Goal: Information Seeking & Learning: Learn about a topic

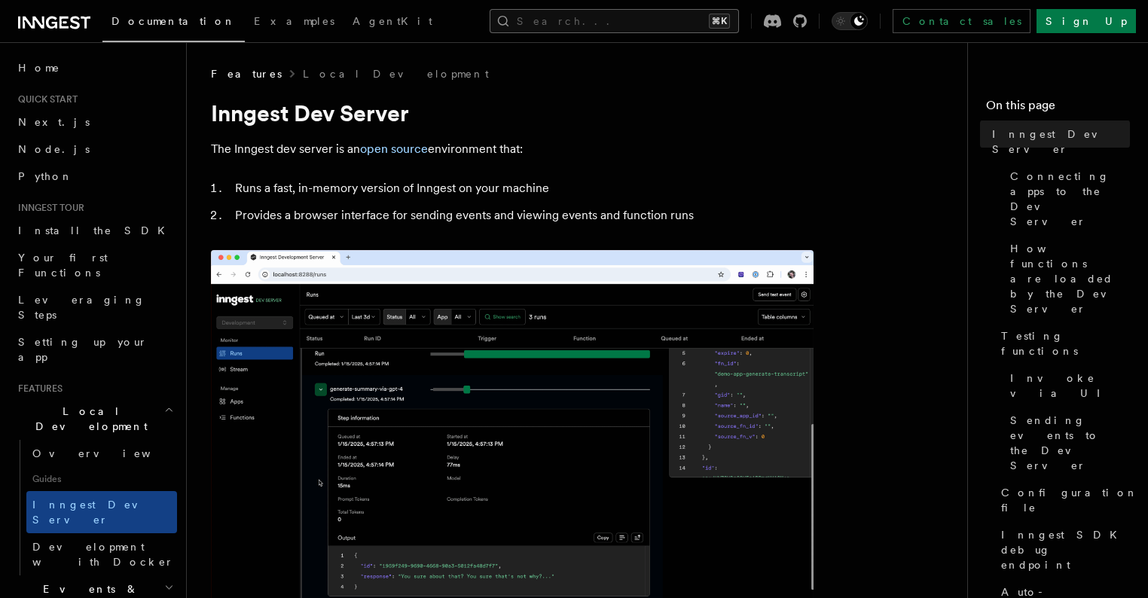
click at [739, 24] on button "Search... ⌘K" at bounding box center [614, 21] width 249 height 24
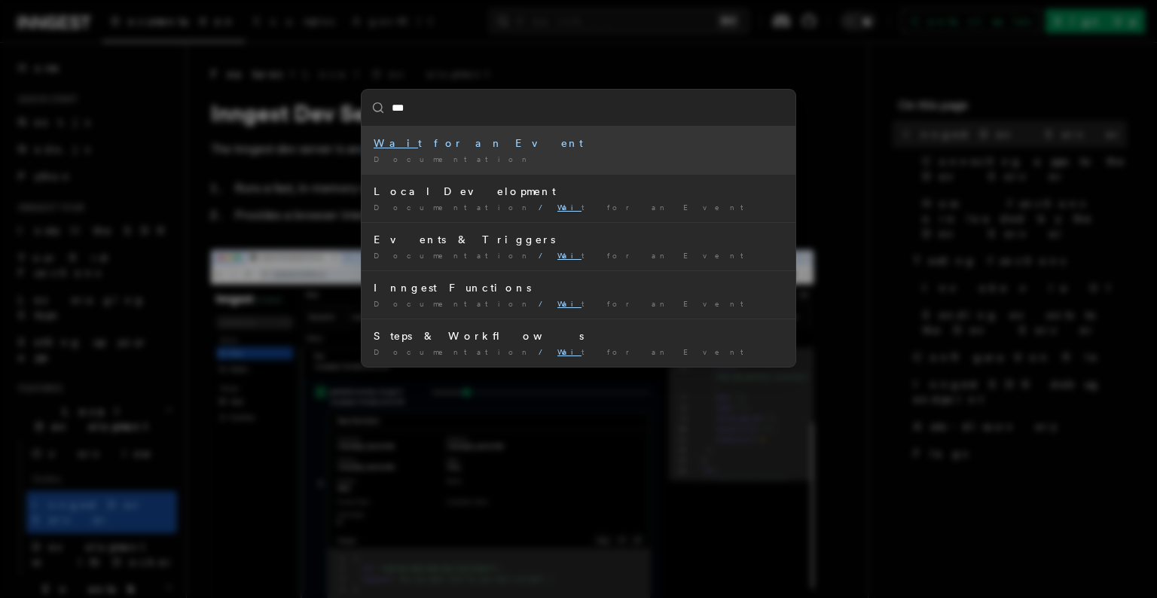
type input "****"
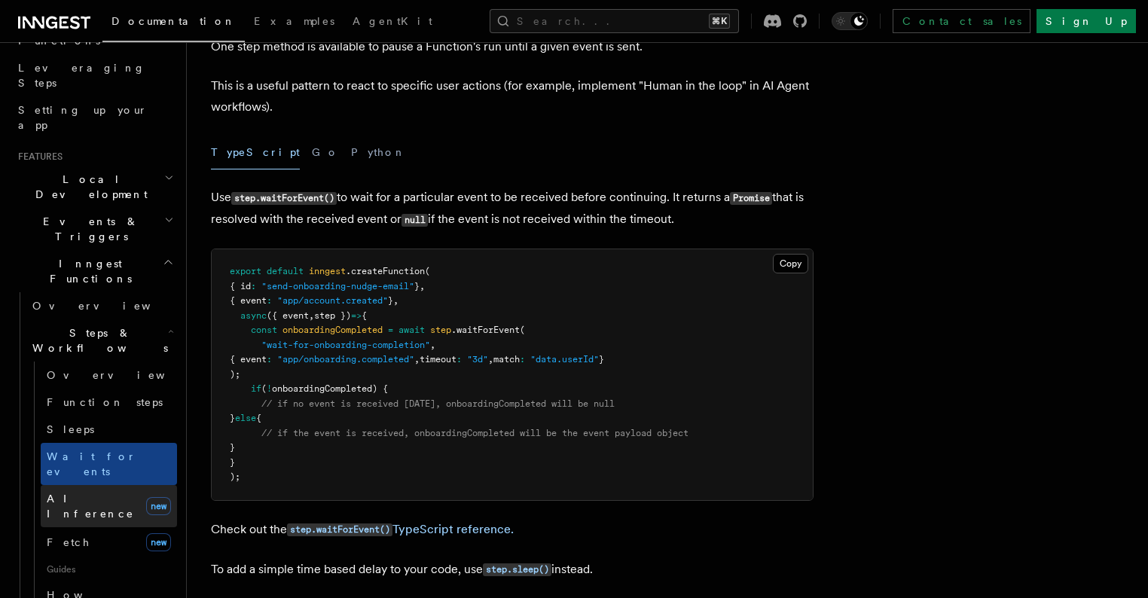
scroll to position [324, 0]
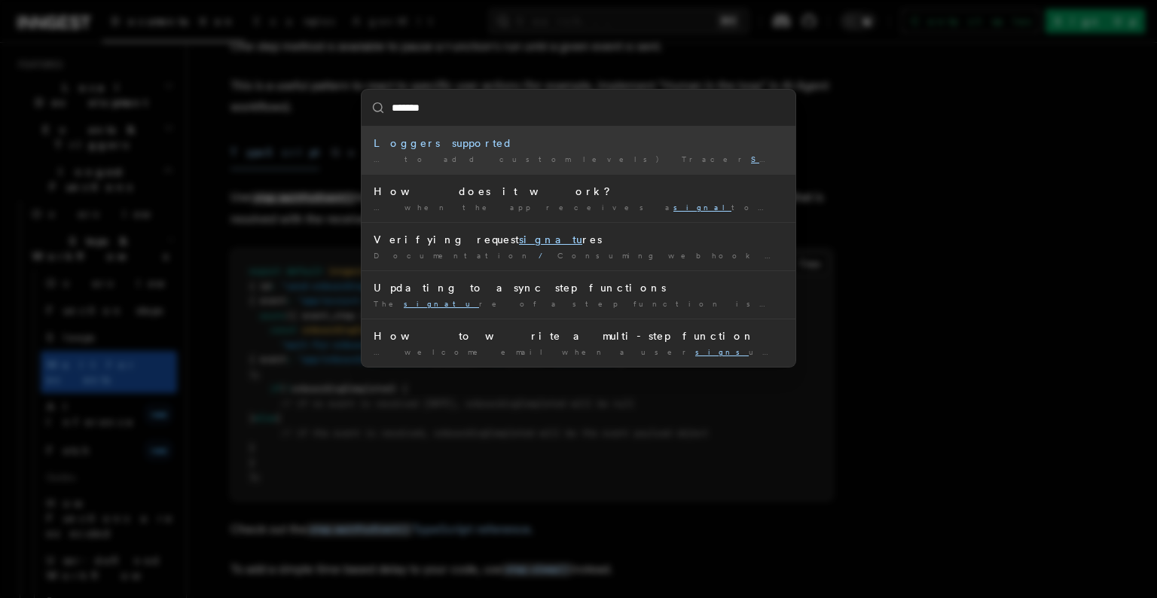
type input "*******"
click at [190, 194] on div "******* Loggers supported … to add custom levels) Tracer Signale Was this page …" at bounding box center [578, 299] width 1157 height 598
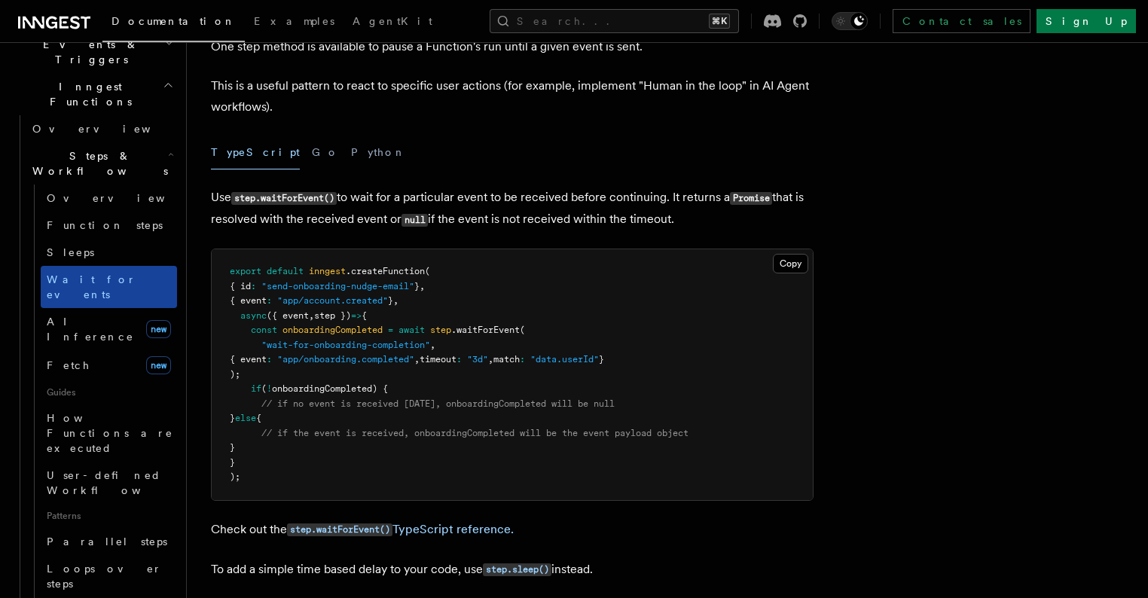
scroll to position [426, 0]
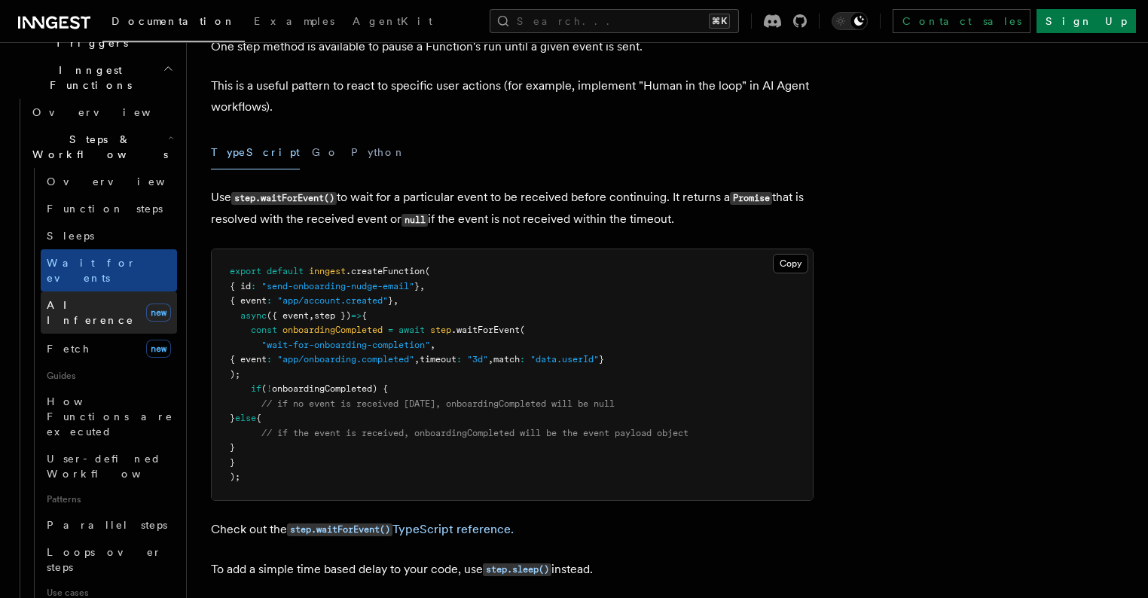
click at [88, 299] on span "AI Inference" at bounding box center [90, 312] width 87 height 27
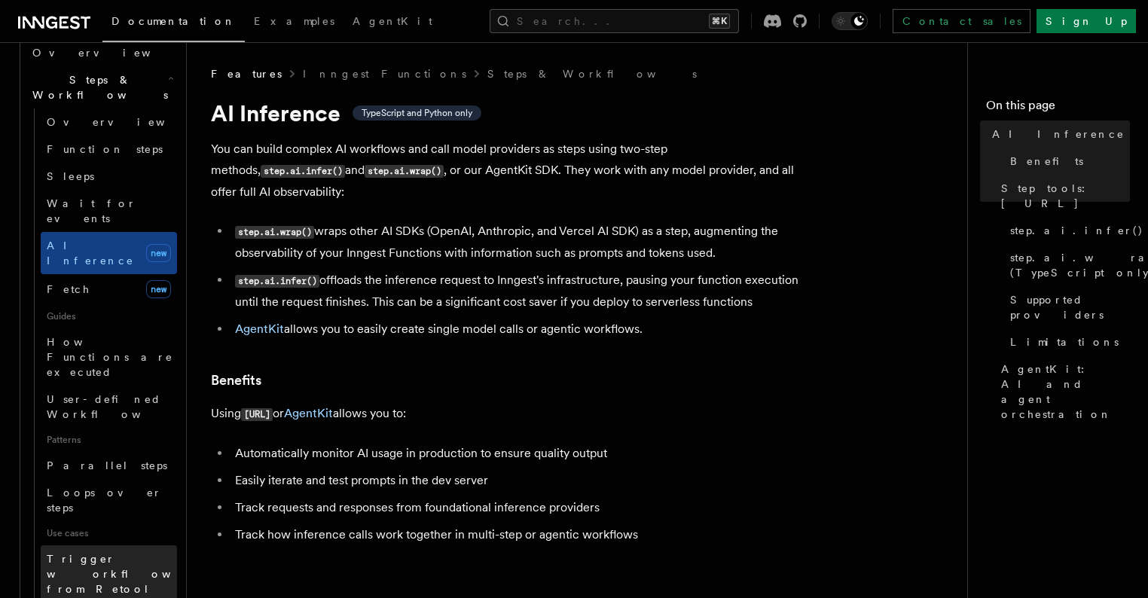
scroll to position [523, 0]
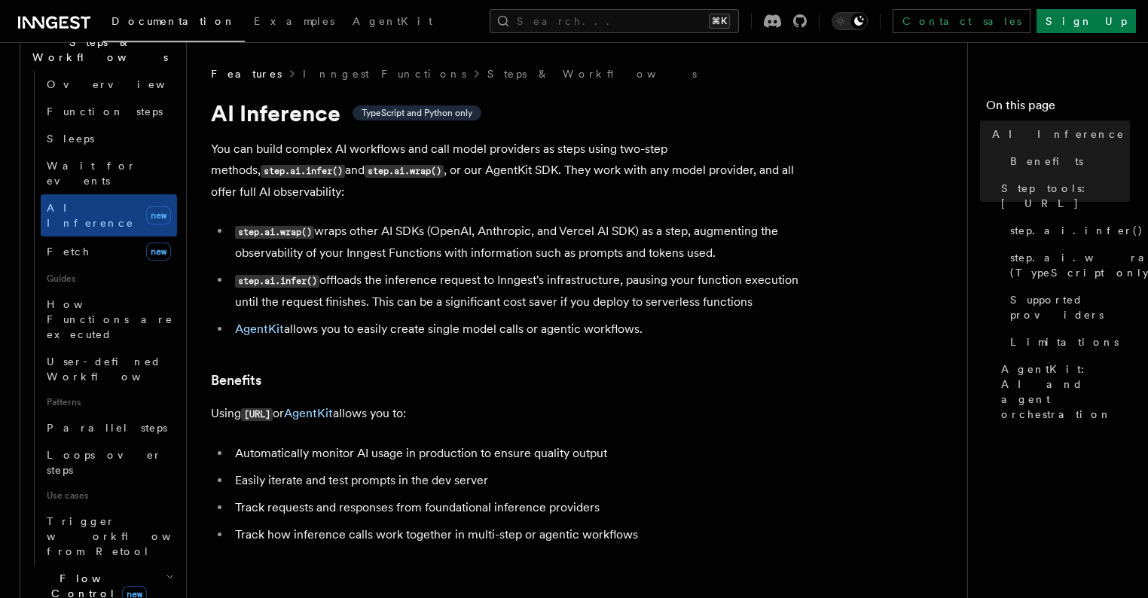
click at [166, 571] on icon "button" at bounding box center [170, 577] width 8 height 12
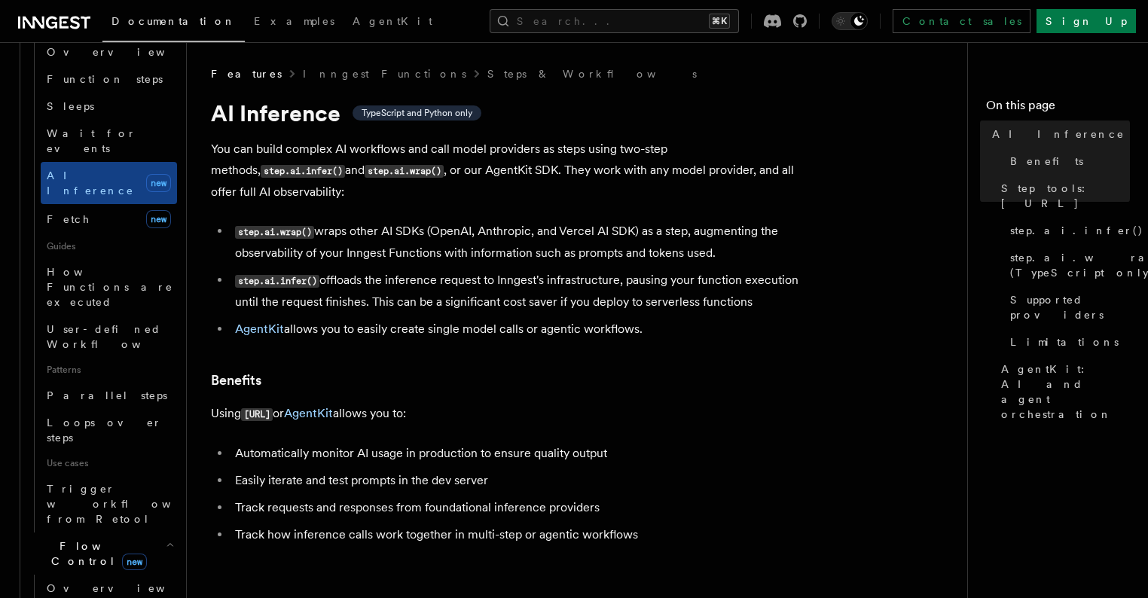
scroll to position [594, 0]
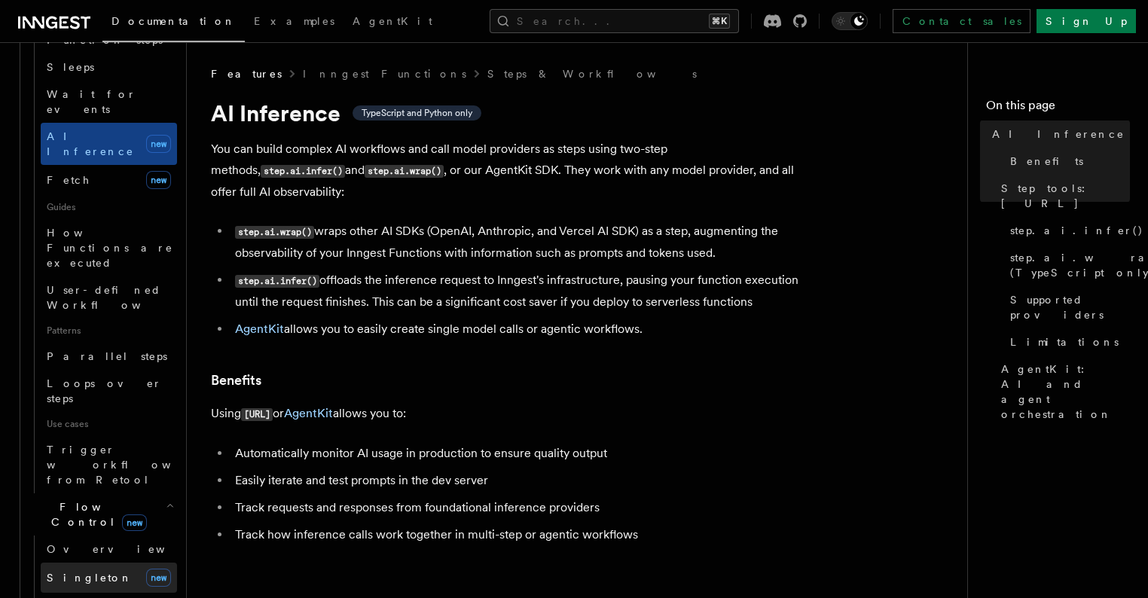
click at [121, 563] on link "[PERSON_NAME] new" at bounding box center [109, 578] width 136 height 30
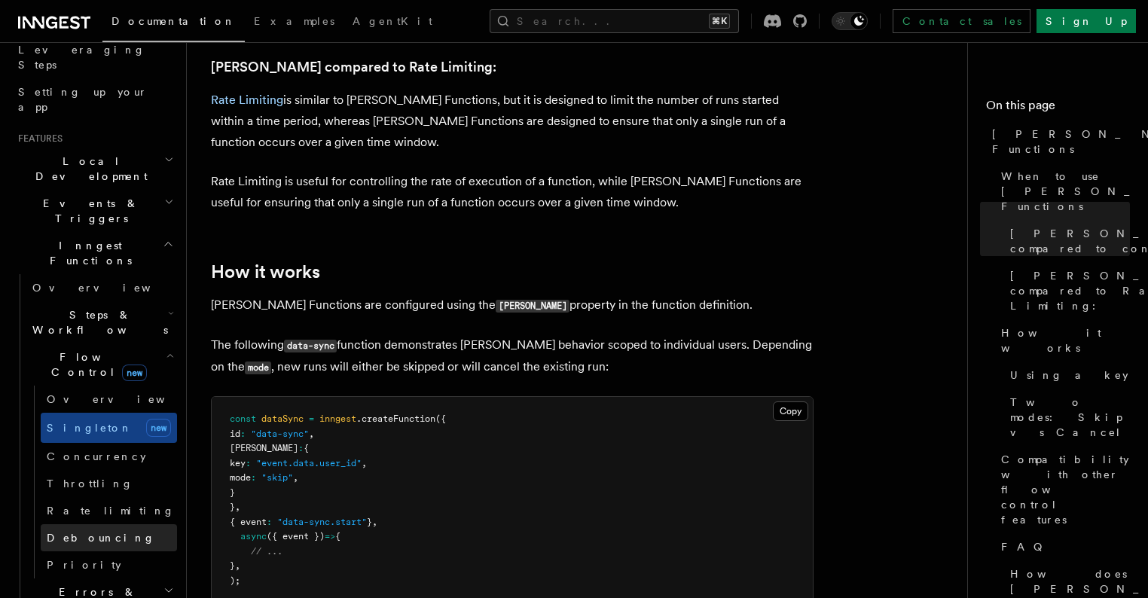
scroll to position [276, 0]
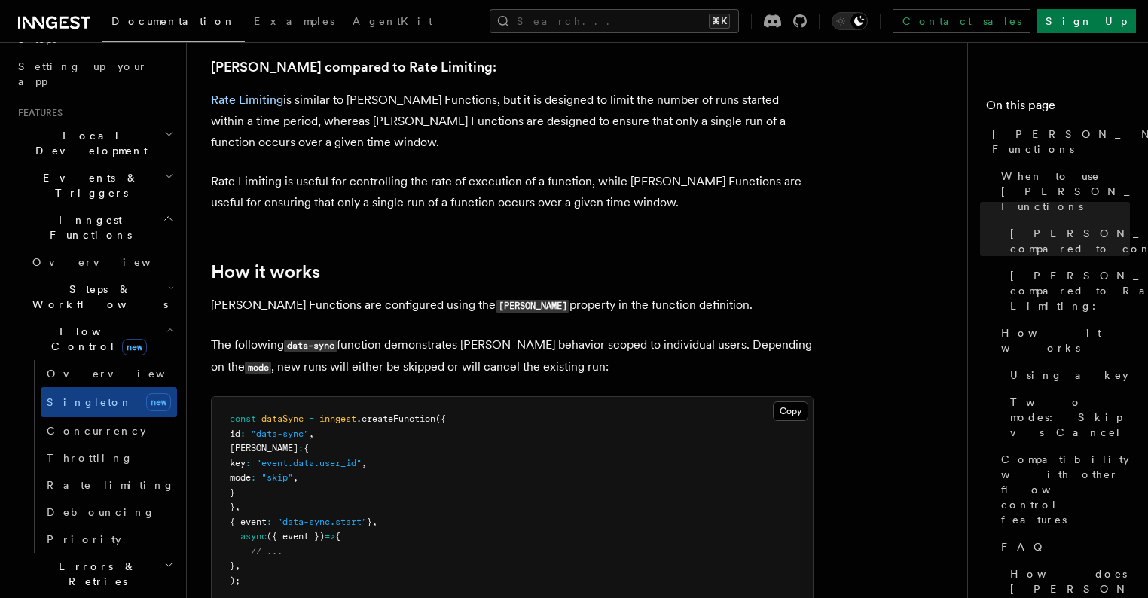
click at [166, 324] on icon "button" at bounding box center [170, 330] width 8 height 12
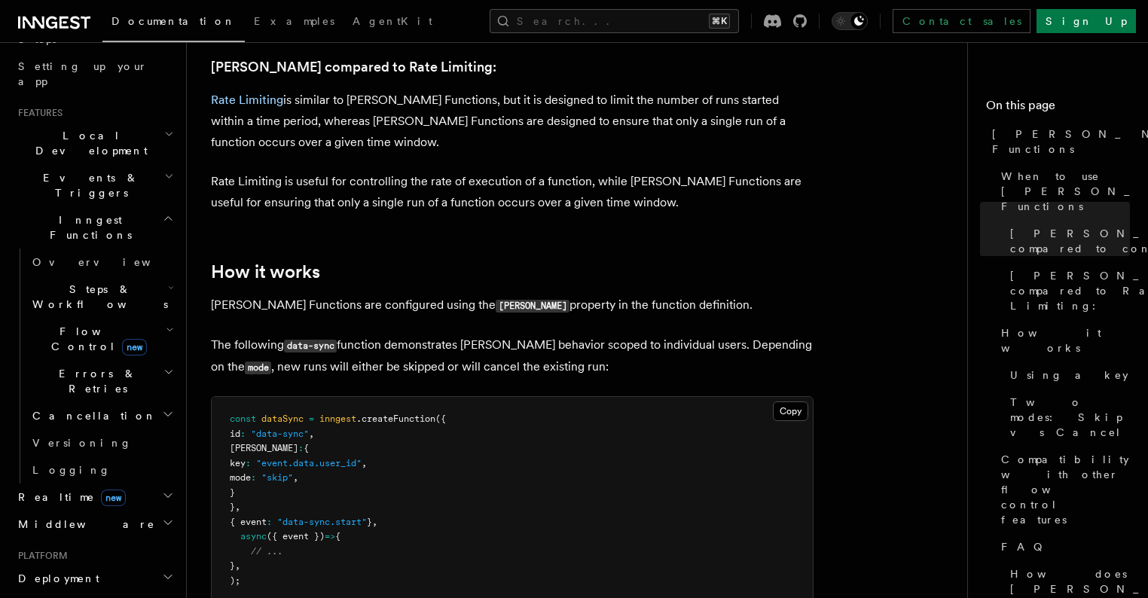
click at [101, 483] on h2 "Realtime new" at bounding box center [94, 496] width 165 height 27
click at [114, 511] on link "Overview" at bounding box center [101, 524] width 151 height 27
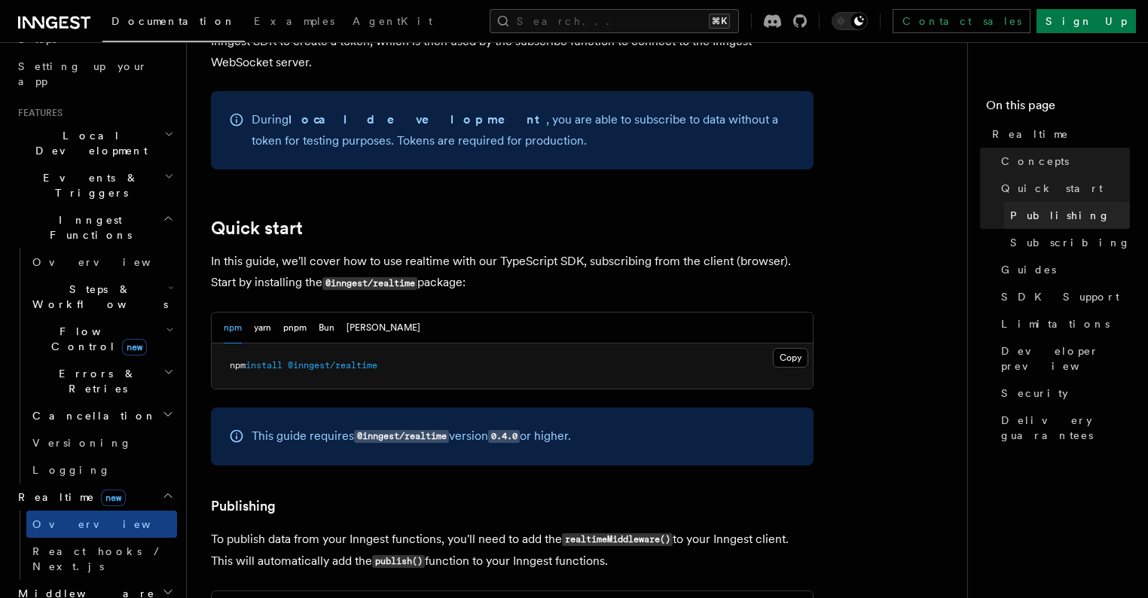
click at [1004, 227] on link "Publishing" at bounding box center [1067, 215] width 126 height 27
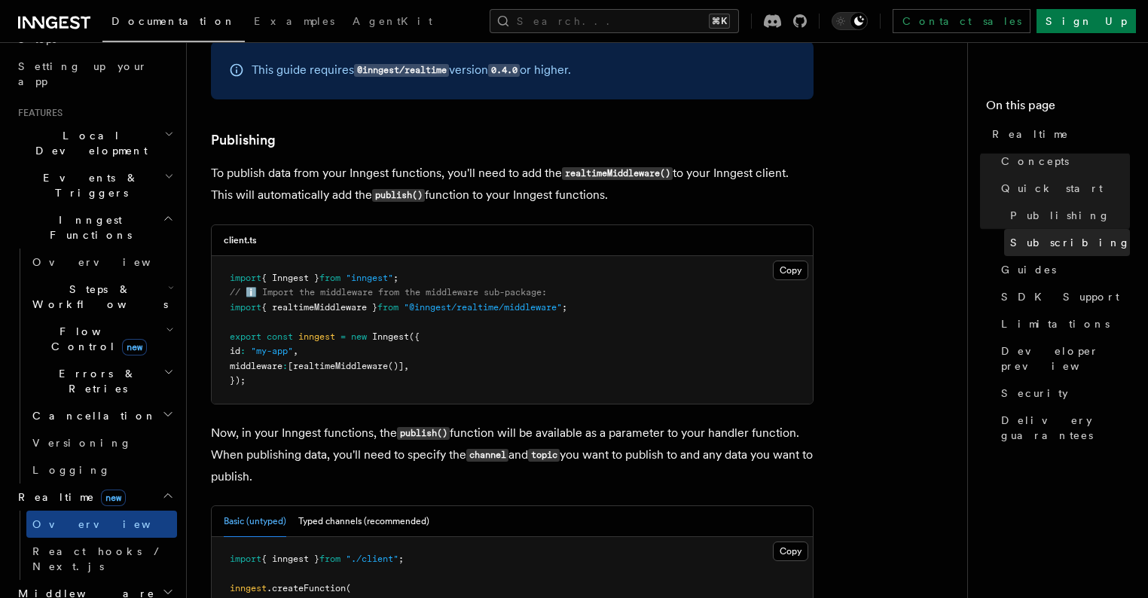
click at [1004, 231] on link "Subscribing" at bounding box center [1067, 242] width 126 height 27
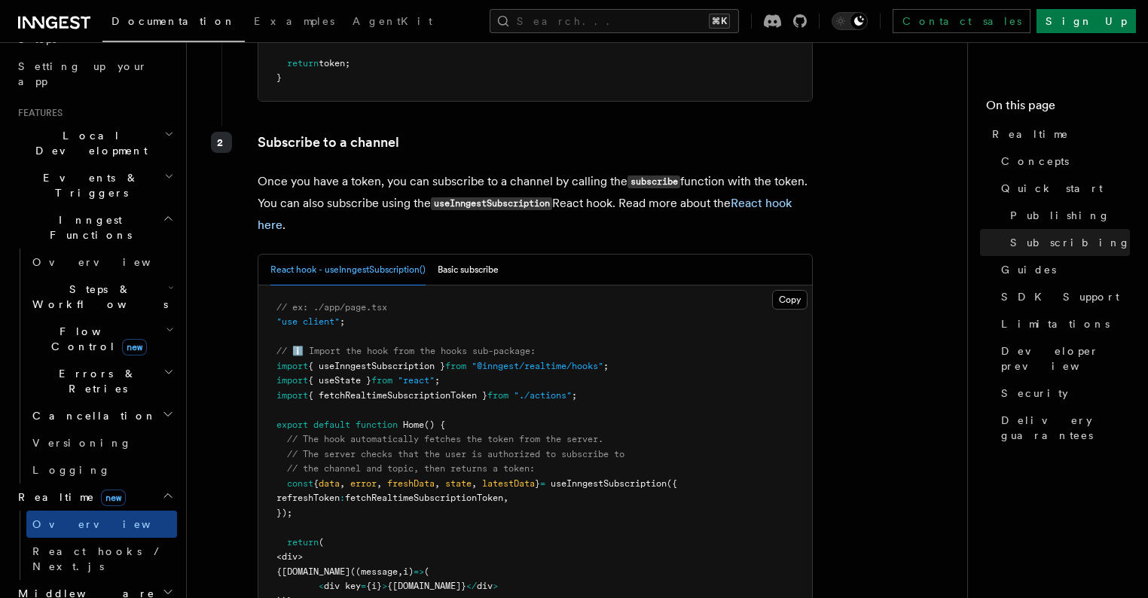
scroll to position [2649, 0]
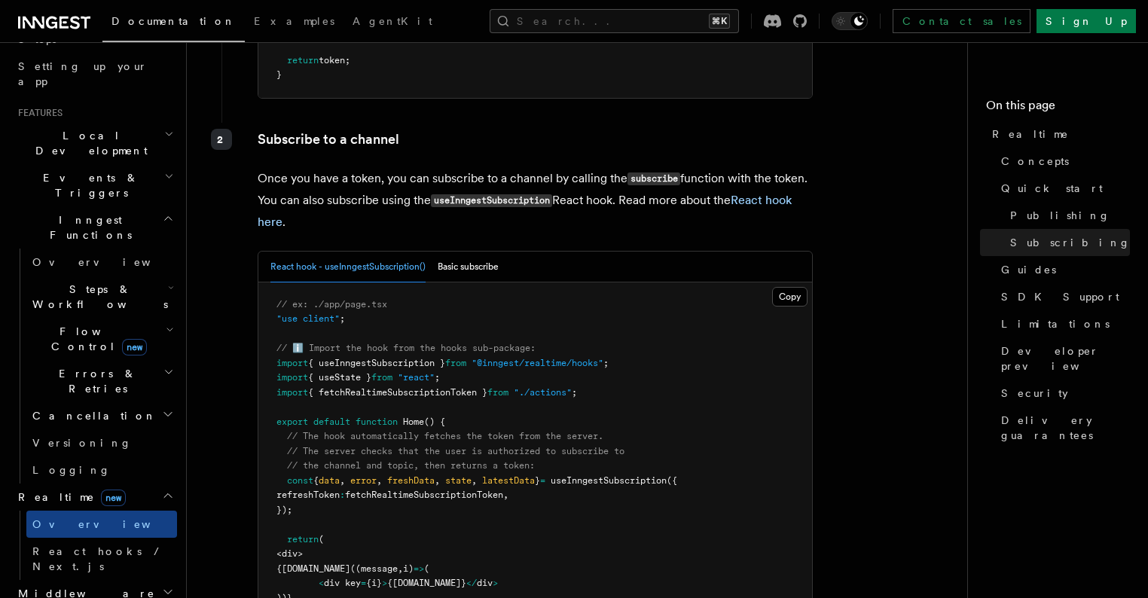
click at [142, 580] on h2 "Middleware" at bounding box center [94, 593] width 165 height 27
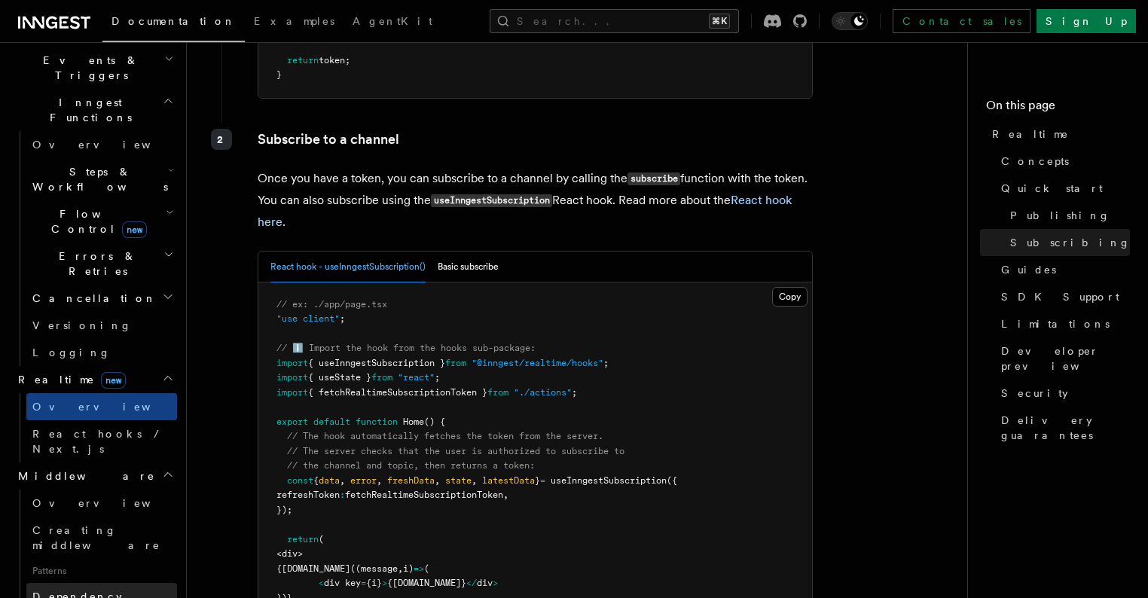
scroll to position [395, 0]
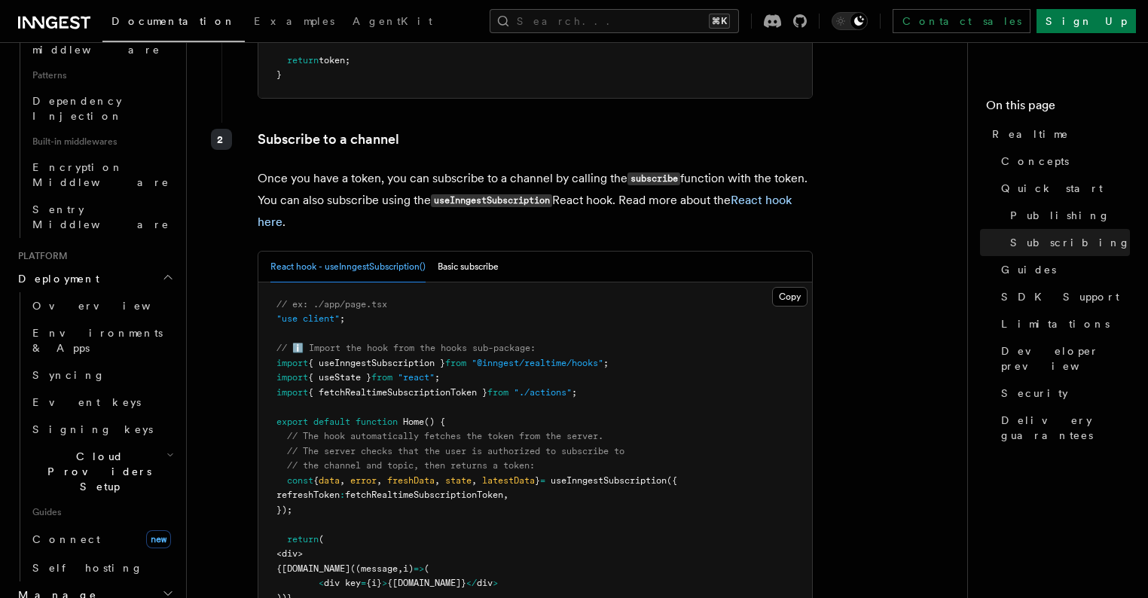
scroll to position [911, 0]
